Goal: Find specific page/section: Find specific page/section

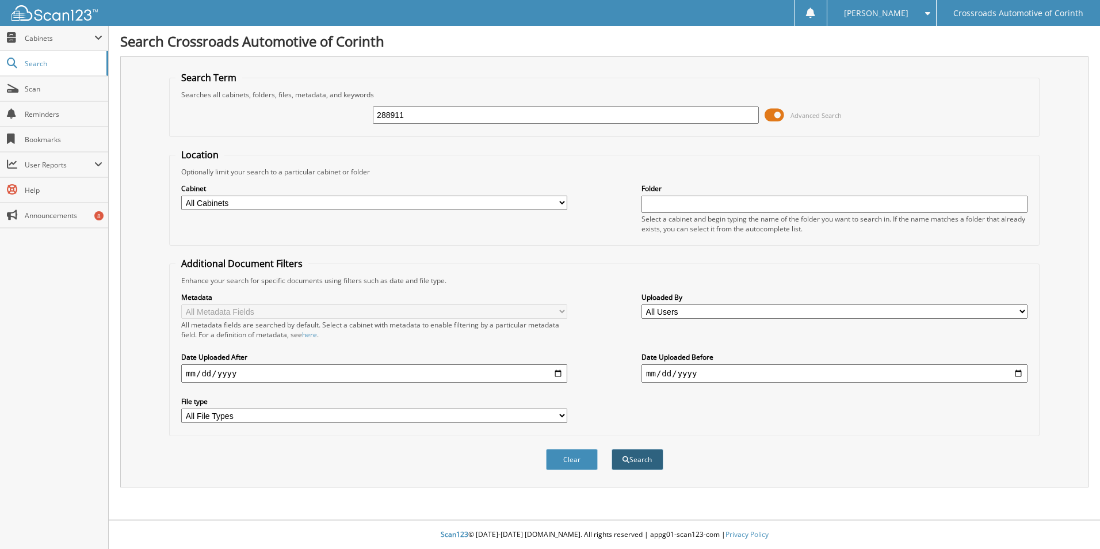
type input "288911"
click at [655, 457] on button "Search" at bounding box center [637, 459] width 52 height 21
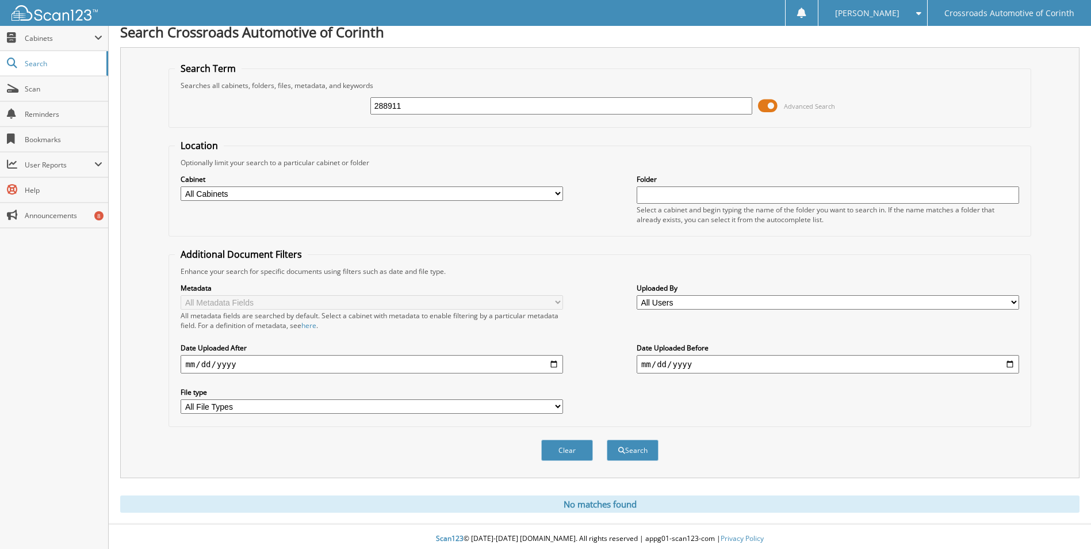
scroll to position [14, 0]
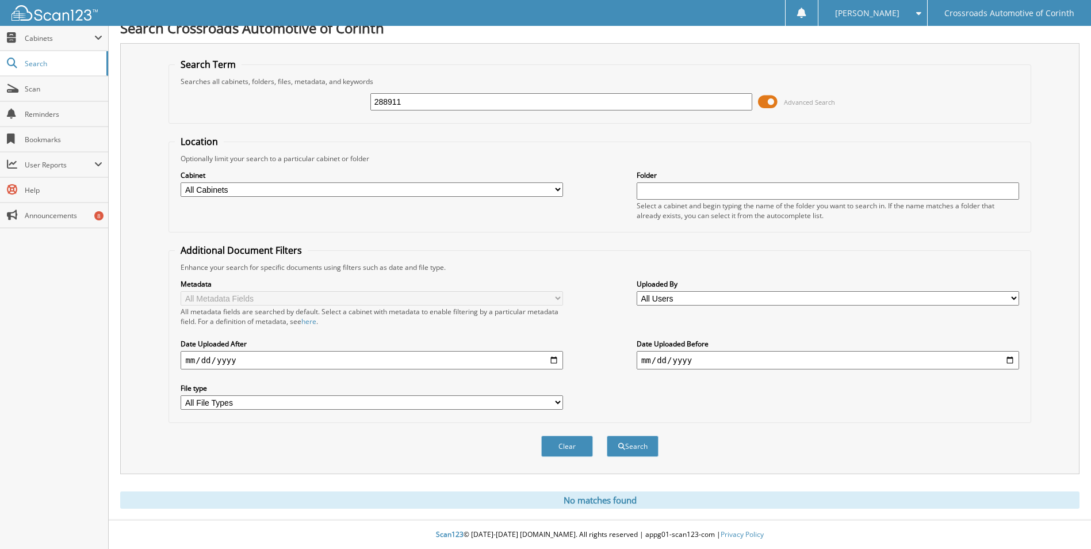
click at [254, 190] on select "All Cabinets ACCOUNTS PAYABLE KEY CODES PARTS INVOICES PO BOOKS R&R NEWS SERVIC…" at bounding box center [372, 189] width 383 height 14
select select "2316"
click at [181, 182] on select "All Cabinets ACCOUNTS PAYABLE KEY CODES PARTS INVOICES PO BOOKS R&R NEWS SERVIC…" at bounding box center [372, 189] width 383 height 14
click at [670, 190] on input "text" at bounding box center [828, 190] width 383 height 17
drag, startPoint x: 412, startPoint y: 101, endPoint x: 359, endPoint y: 107, distance: 53.8
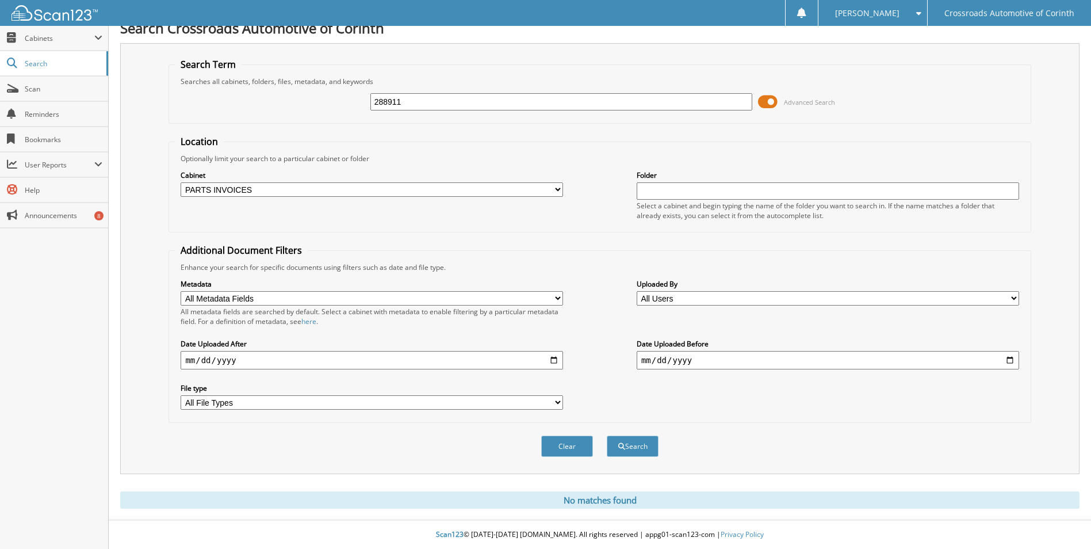
click at [359, 107] on div "288911 Advanced Search" at bounding box center [600, 101] width 850 height 31
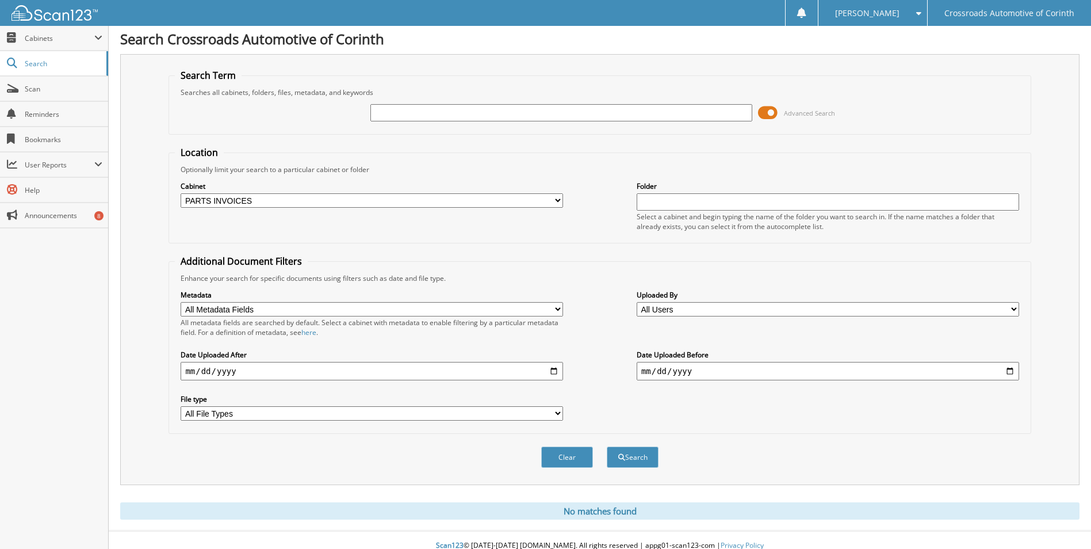
scroll to position [0, 0]
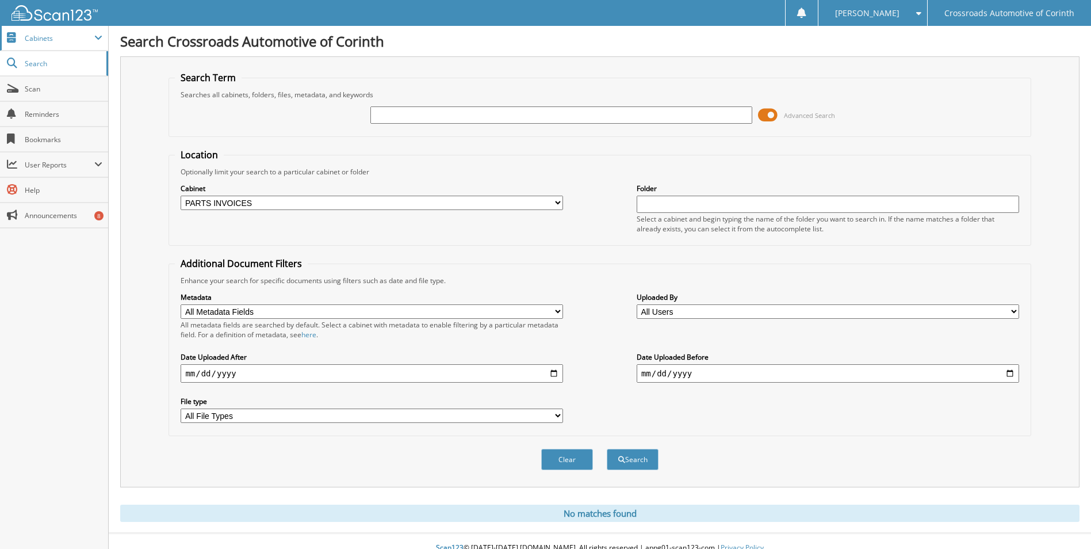
click at [52, 41] on span "Cabinets" at bounding box center [60, 38] width 70 height 10
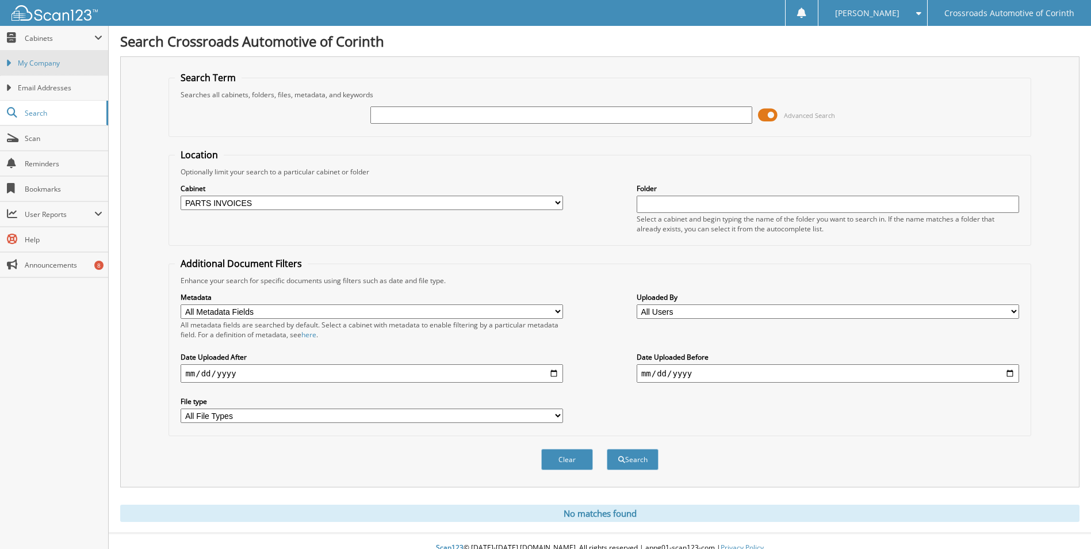
click at [45, 59] on span "My Company" at bounding box center [60, 63] width 85 height 10
